Goal: Obtain resource: Download file/media

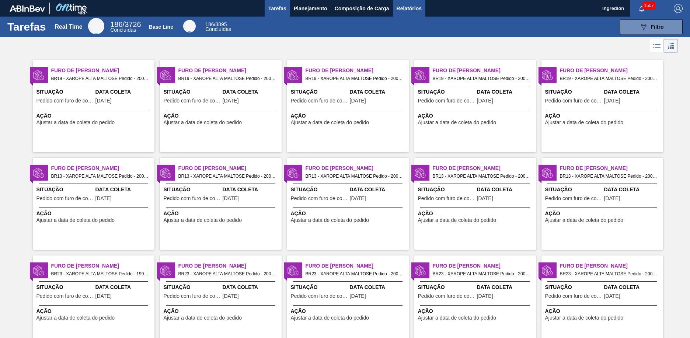
click at [408, 8] on span "Relatórios" at bounding box center [408, 8] width 25 height 9
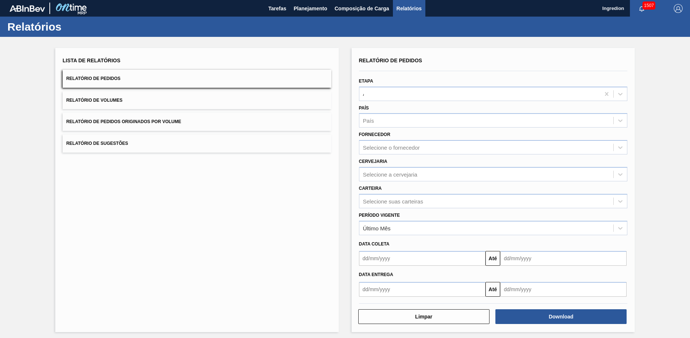
type input "Aguardando Faturamento"
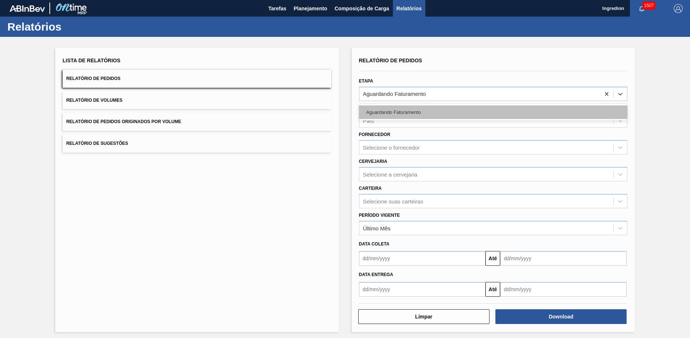
click at [492, 112] on div "Aguardando Faturamento" at bounding box center [493, 112] width 269 height 14
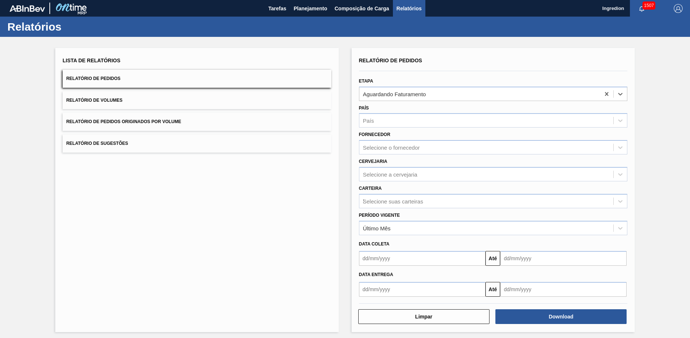
type input "Xarope"
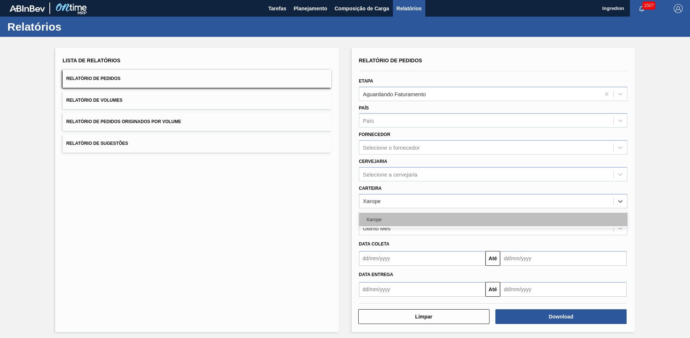
click at [492, 219] on div "Xarope" at bounding box center [493, 220] width 269 height 14
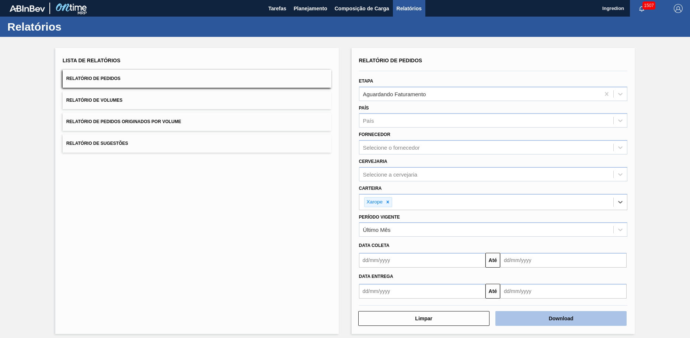
click at [560, 318] on button "Download" at bounding box center [560, 318] width 131 height 15
